Goal: Task Accomplishment & Management: Use online tool/utility

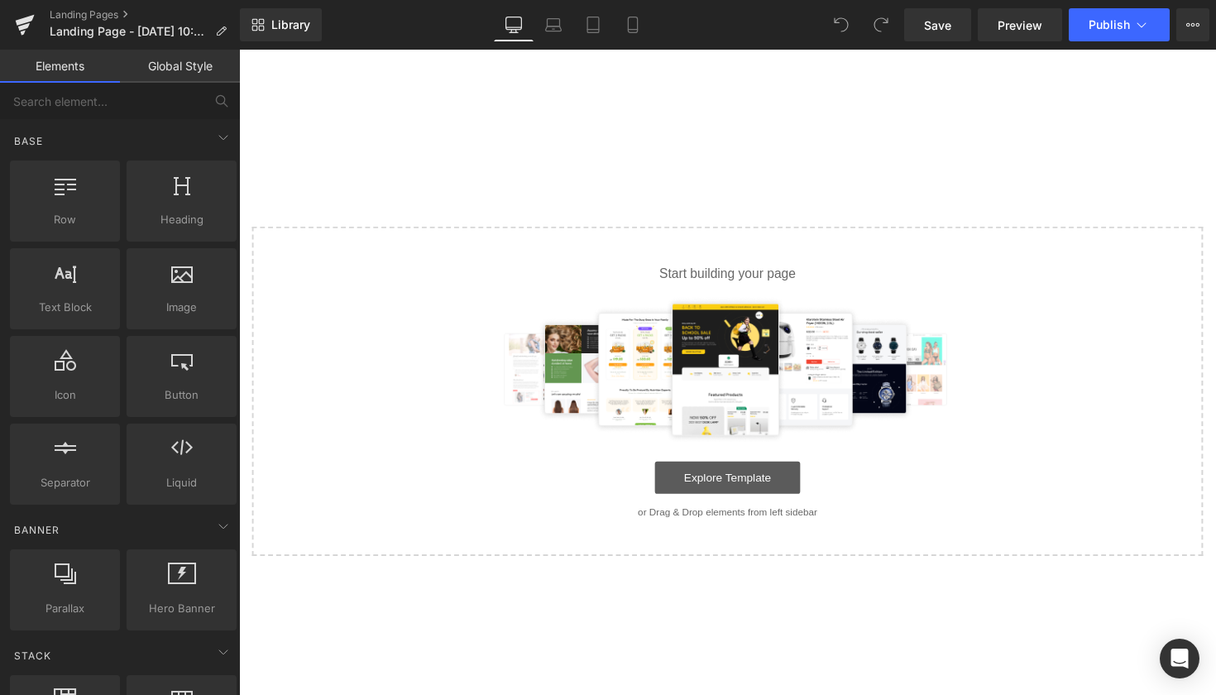
click at [724, 495] on link "Explore Template" at bounding box center [739, 487] width 149 height 33
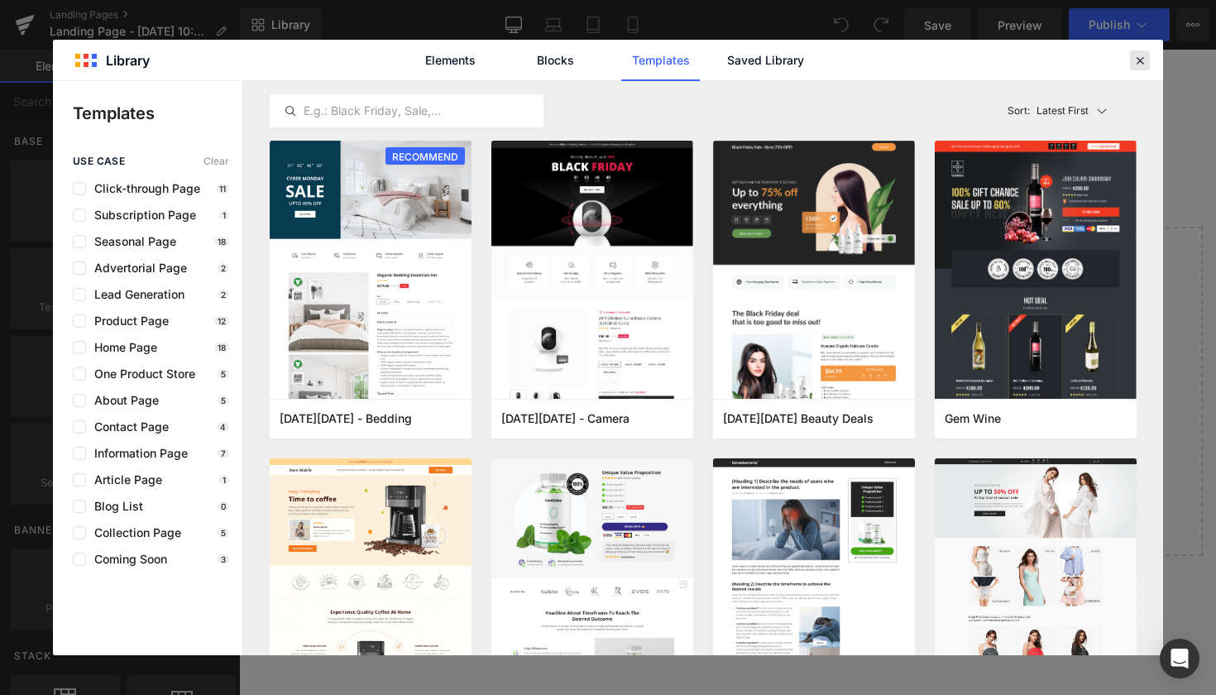
click at [1133, 64] on icon at bounding box center [1139, 60] width 15 height 15
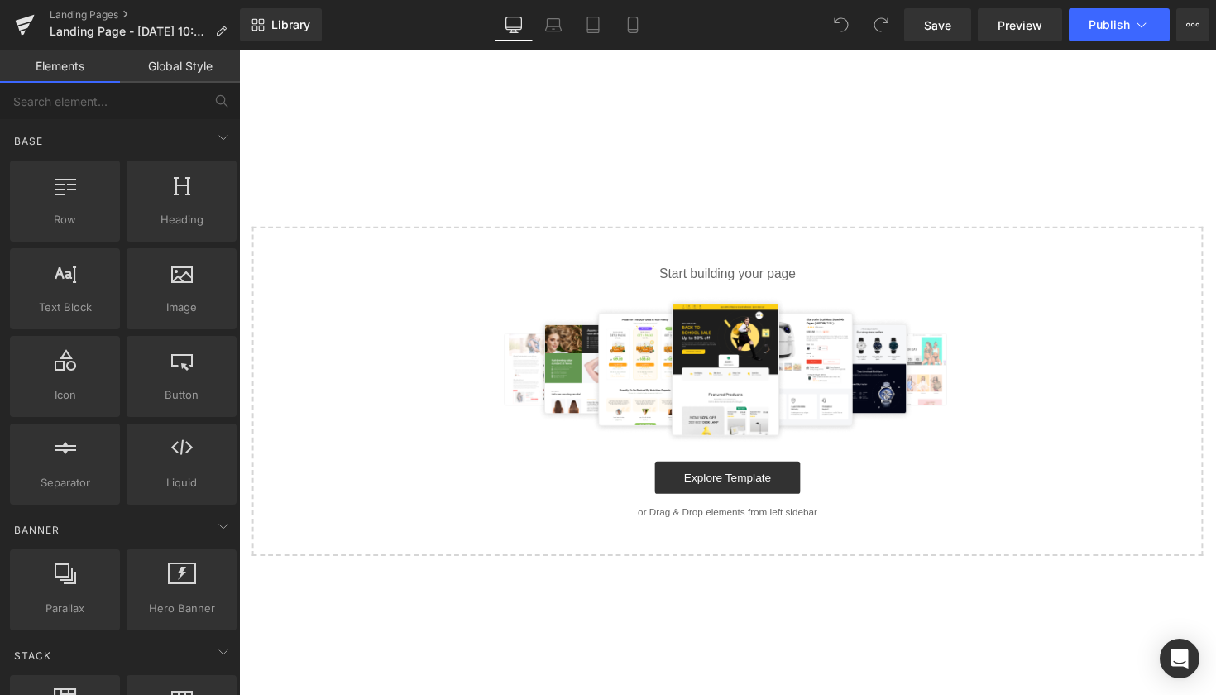
click at [170, 329] on div "Image images, photos, alts, uploads" at bounding box center [181, 289] width 117 height 88
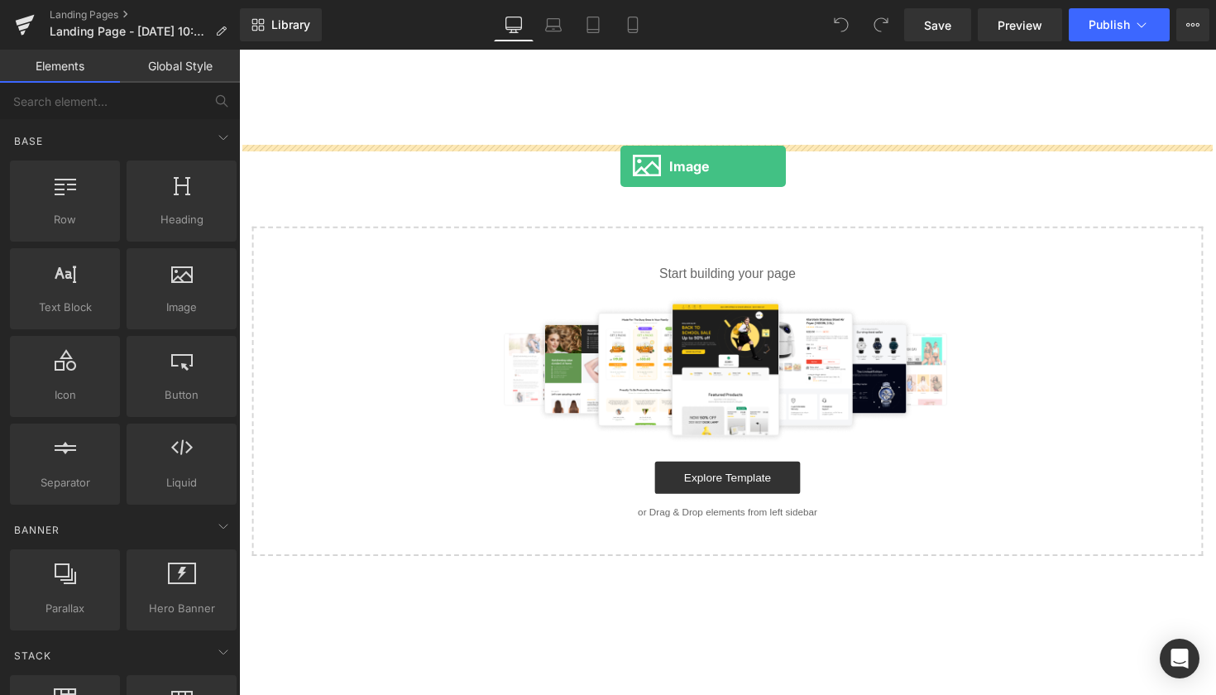
drag, startPoint x: 404, startPoint y: 349, endPoint x: 628, endPoint y: 158, distance: 293.9
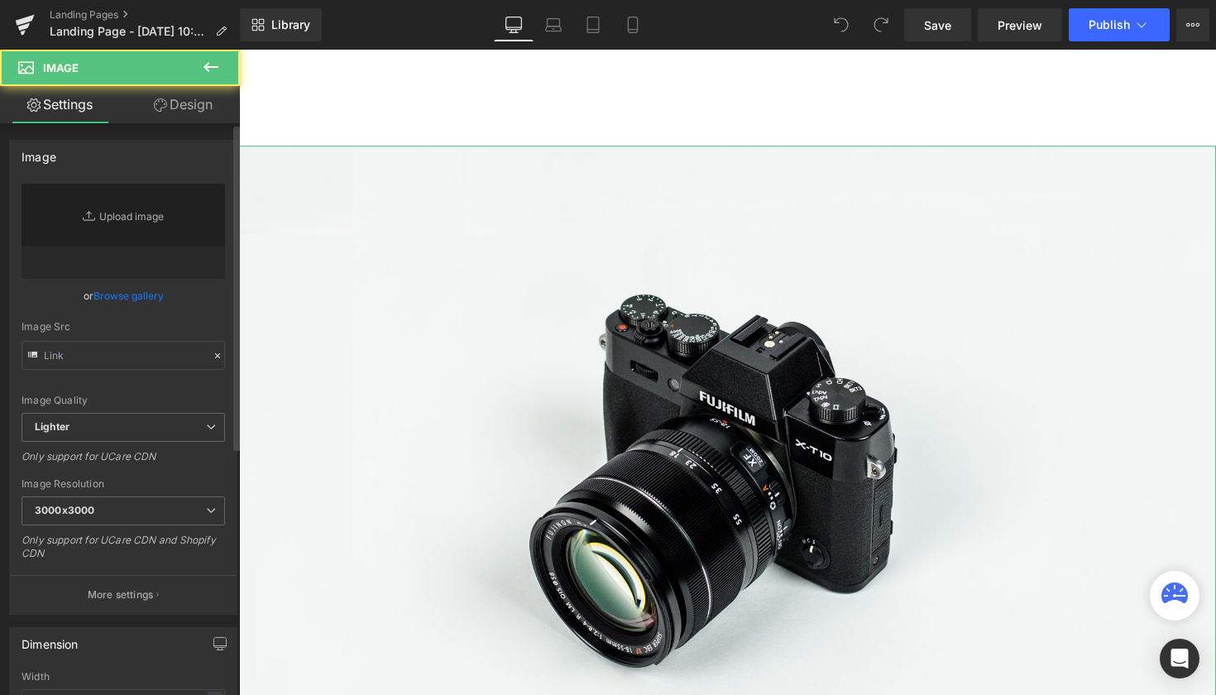
type input "//[DOMAIN_NAME][URL]"
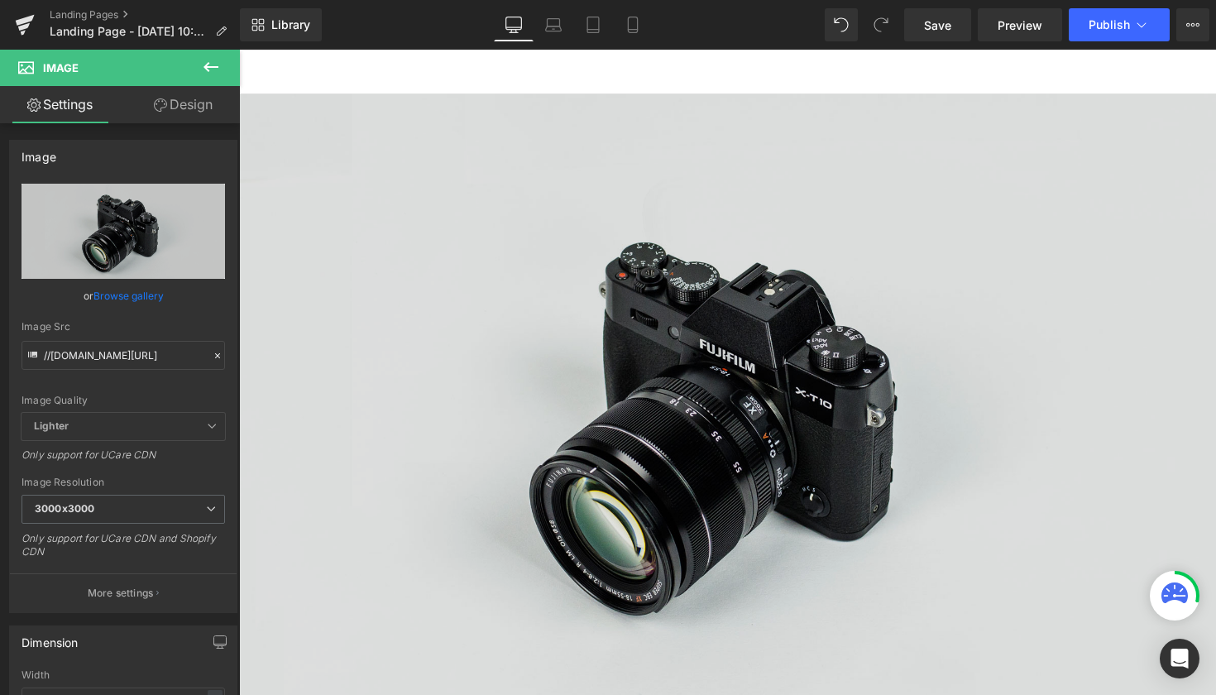
scroll to position [65, 0]
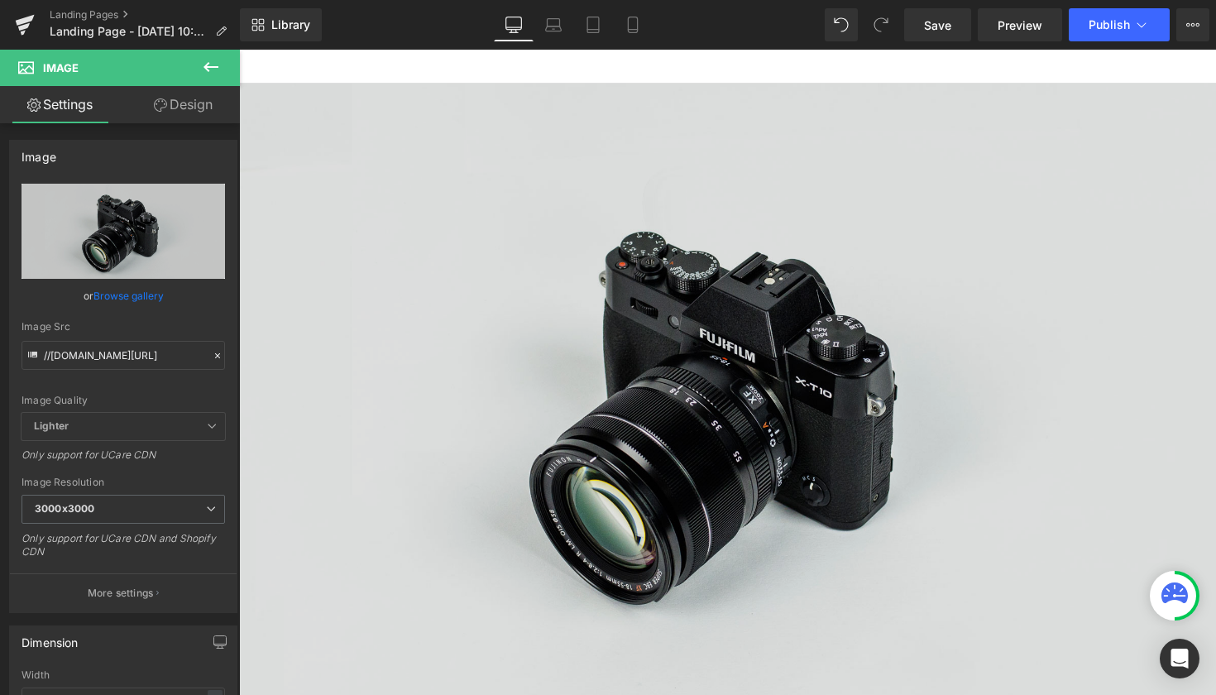
click at [897, 266] on img at bounding box center [739, 415] width 1001 height 663
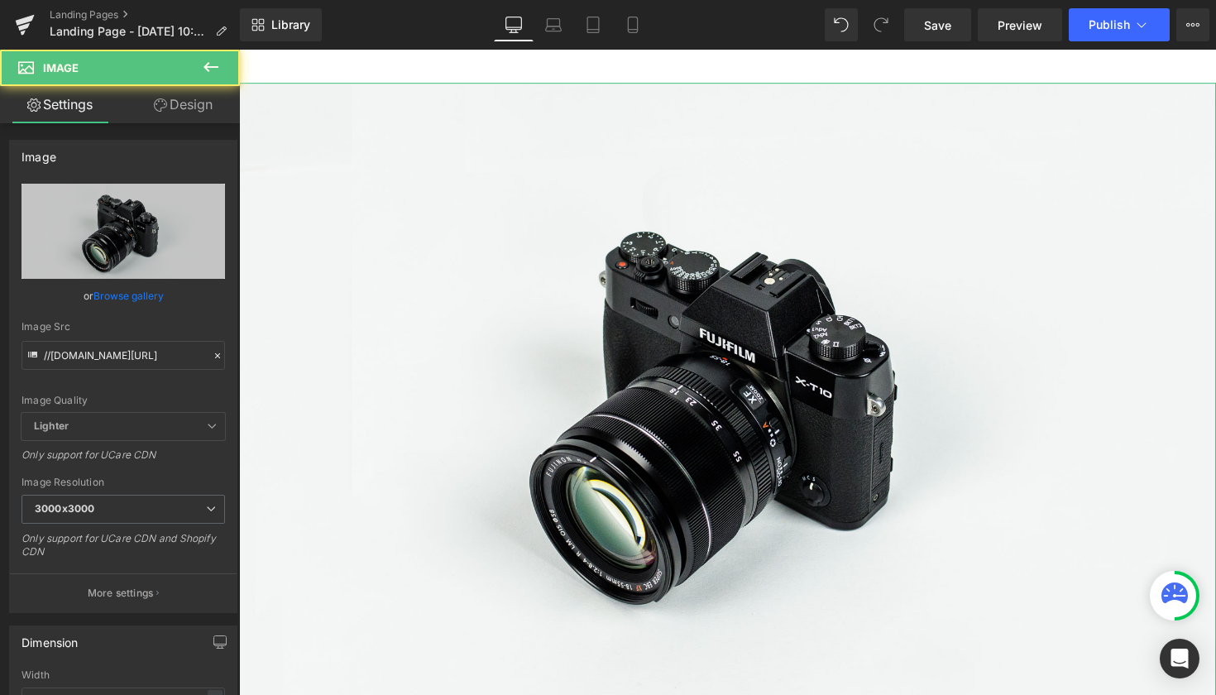
click at [155, 114] on link "Design" at bounding box center [183, 104] width 120 height 37
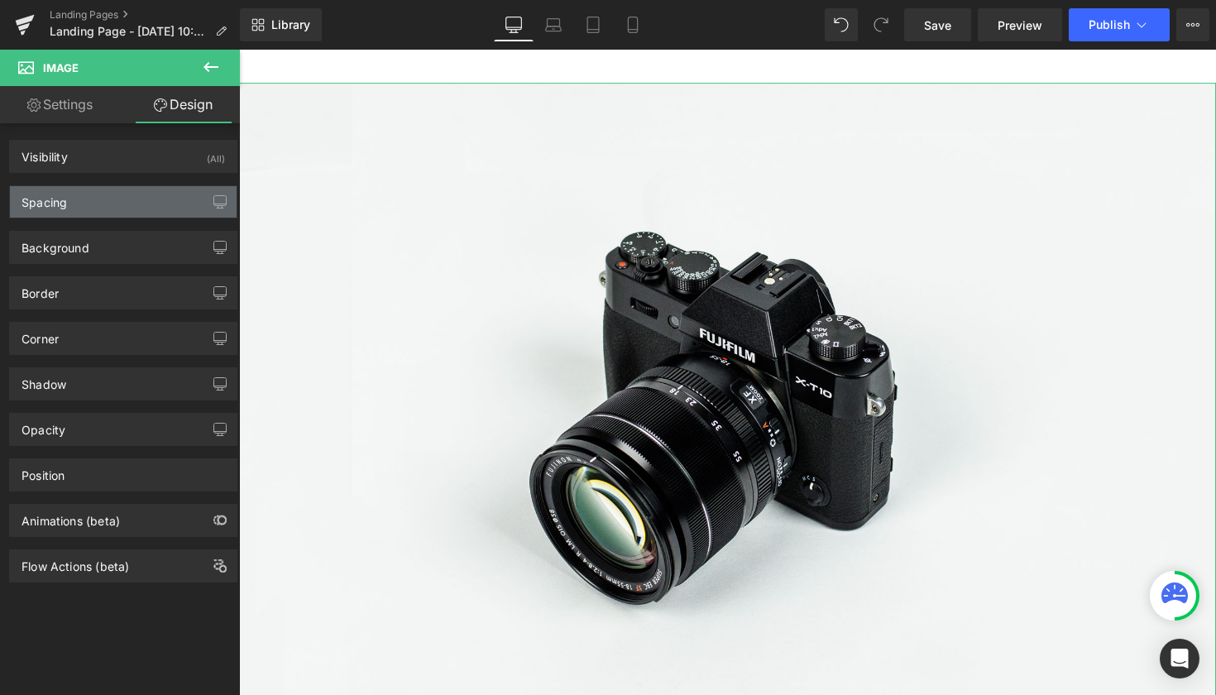
click at [102, 203] on div "Spacing" at bounding box center [123, 201] width 227 height 31
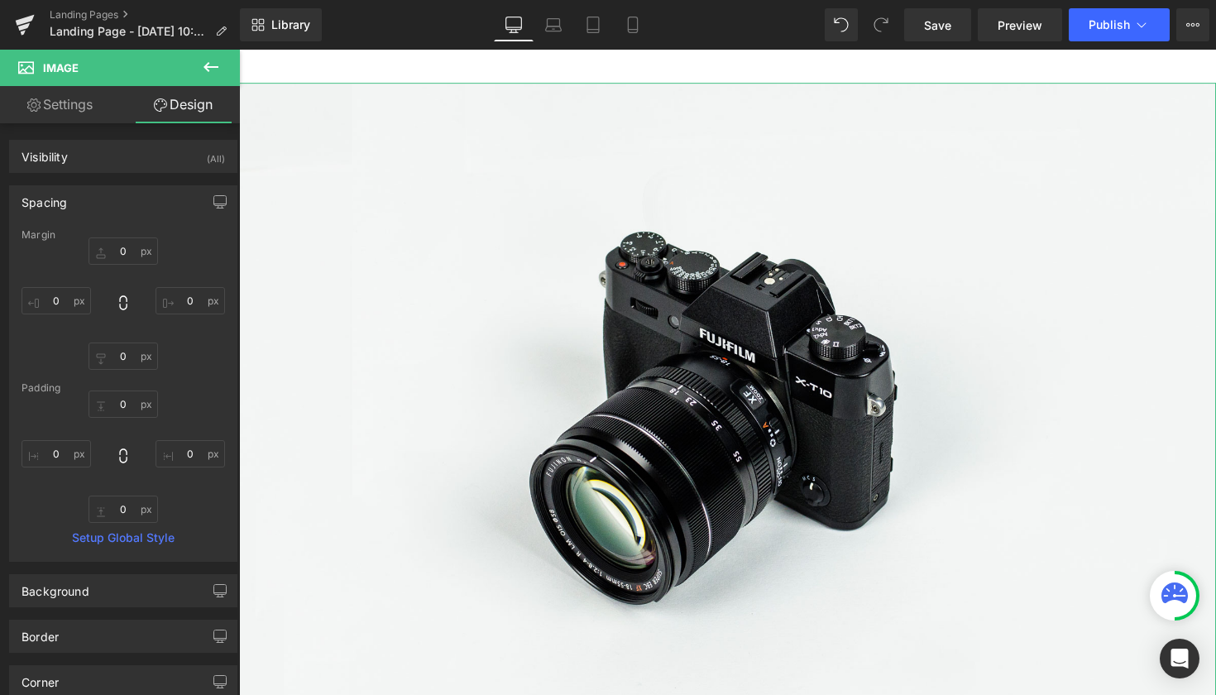
click at [76, 117] on link "Settings" at bounding box center [60, 104] width 120 height 37
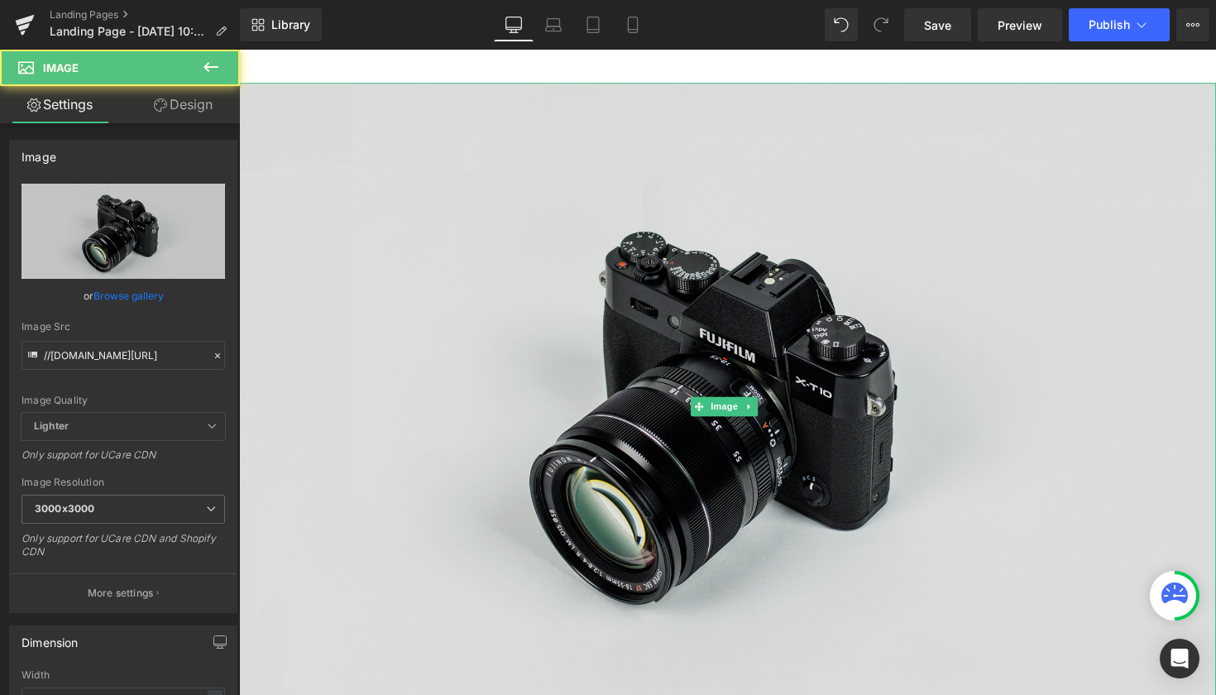
click at [655, 547] on img at bounding box center [739, 415] width 1001 height 663
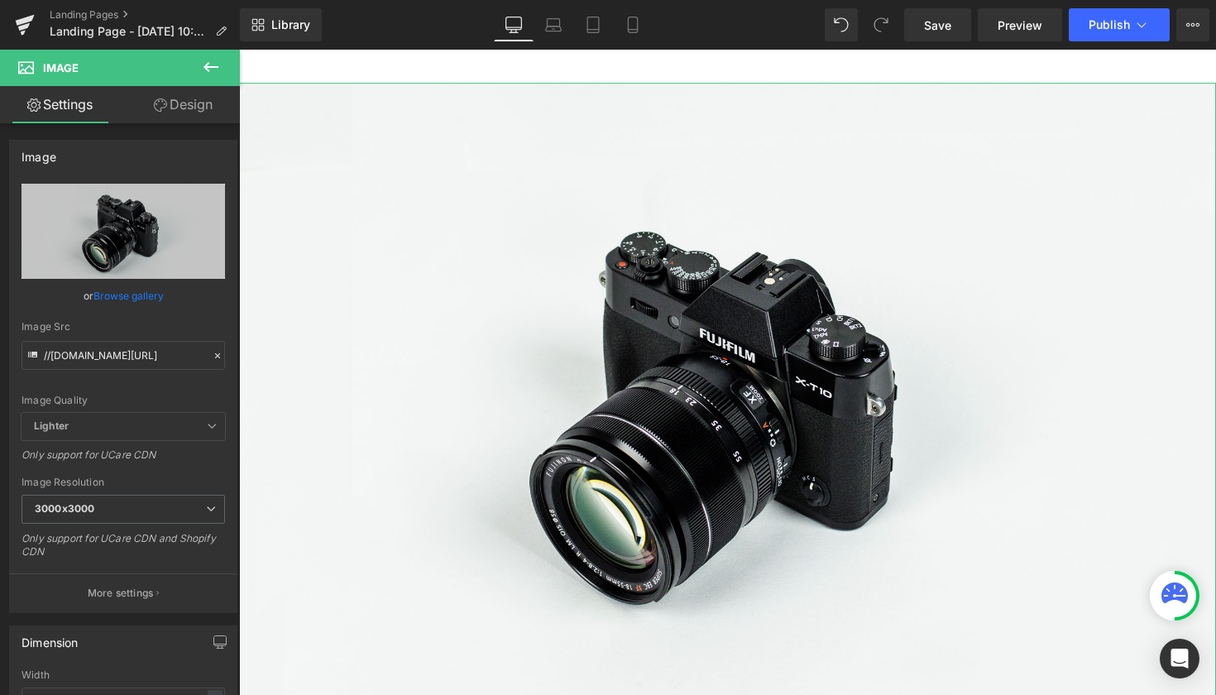
click at [212, 100] on link "Design" at bounding box center [183, 104] width 120 height 37
type input "0"
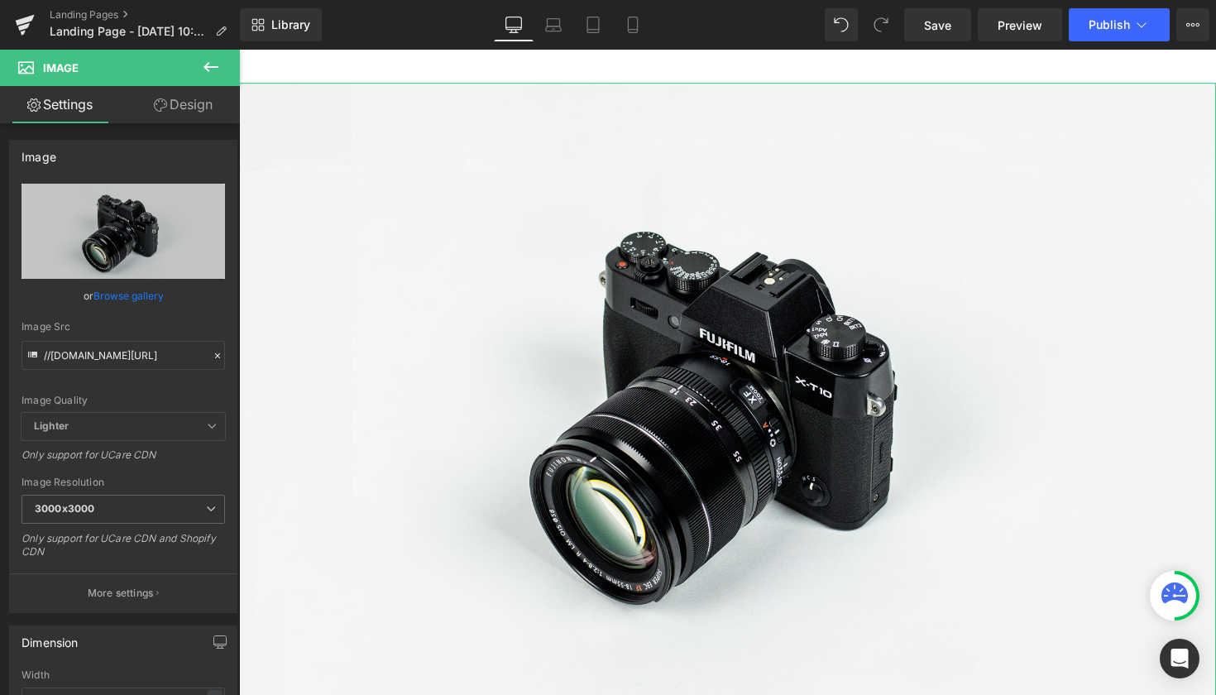
type input "0"
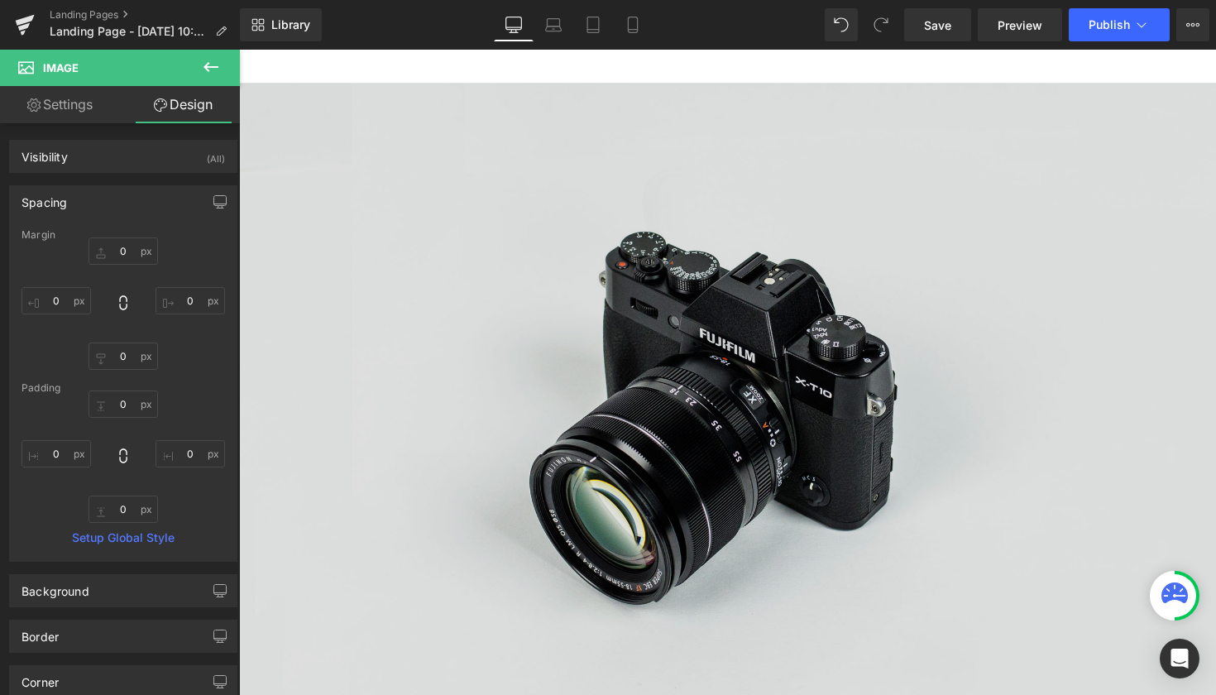
click at [333, 178] on img at bounding box center [739, 415] width 1001 height 663
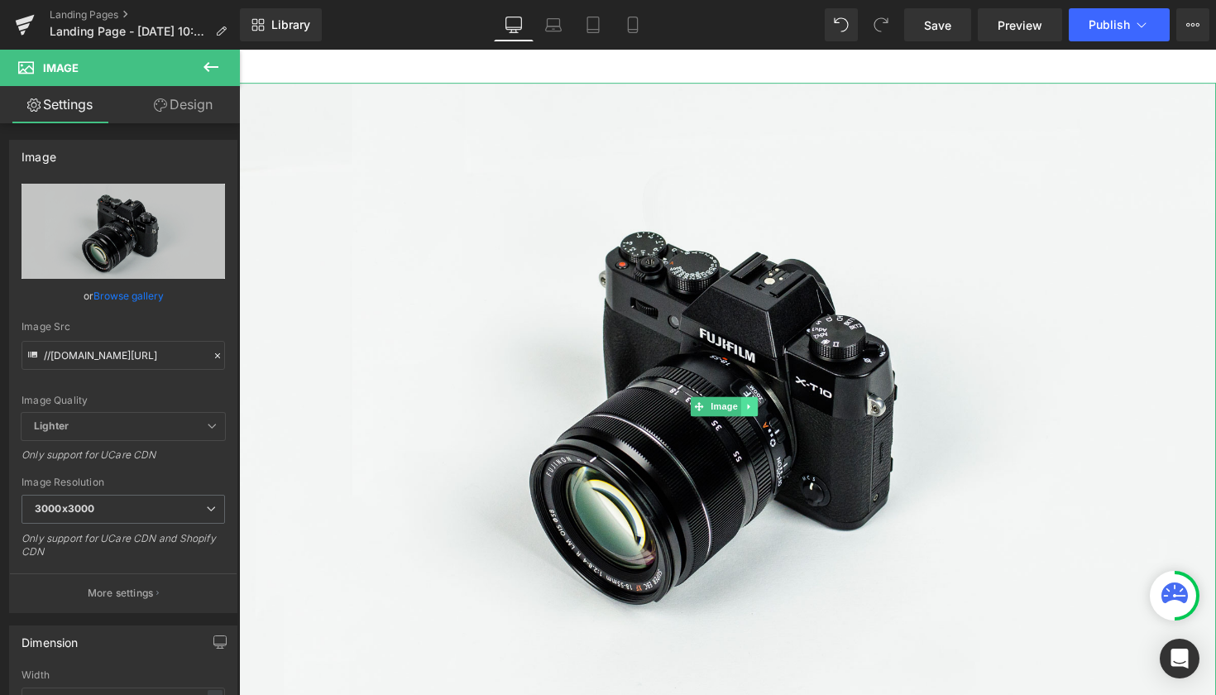
click at [763, 410] on icon at bounding box center [762, 415] width 9 height 10
click at [773, 410] on icon at bounding box center [770, 414] width 9 height 9
